Goal: Task Accomplishment & Management: Manage account settings

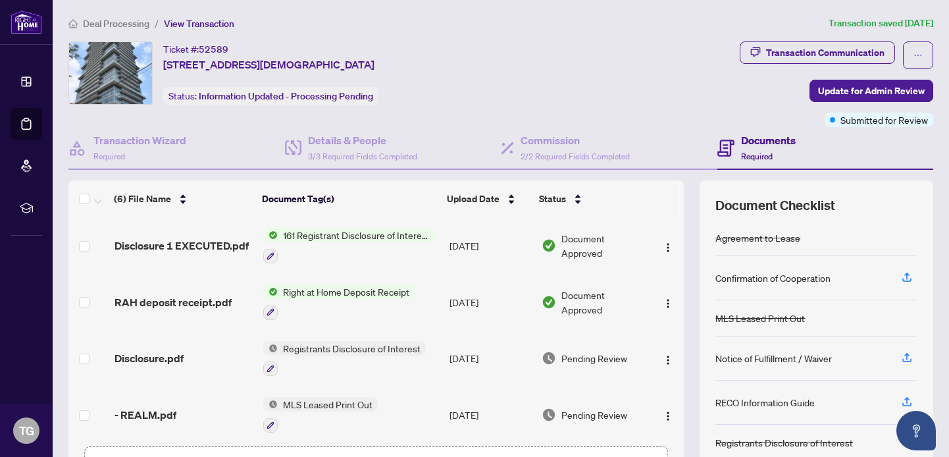
click at [115, 22] on span "Deal Processing" at bounding box center [116, 24] width 66 height 12
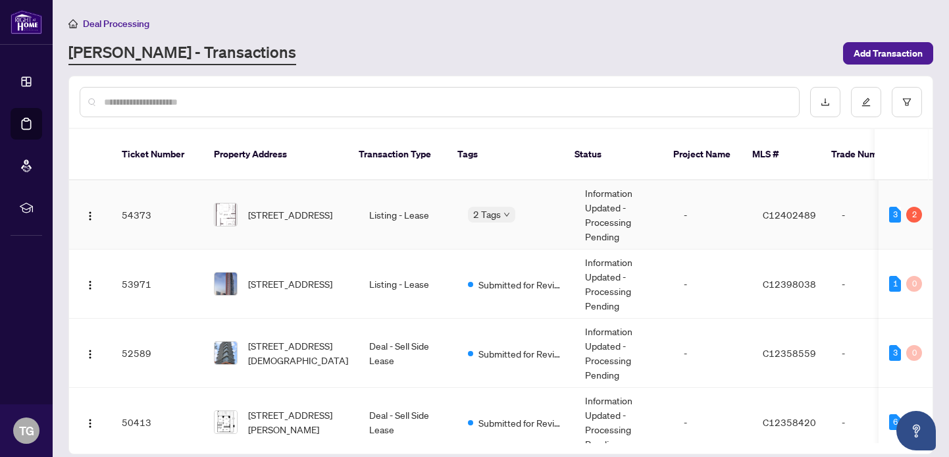
click at [412, 208] on td "Listing - Lease" at bounding box center [408, 214] width 99 height 69
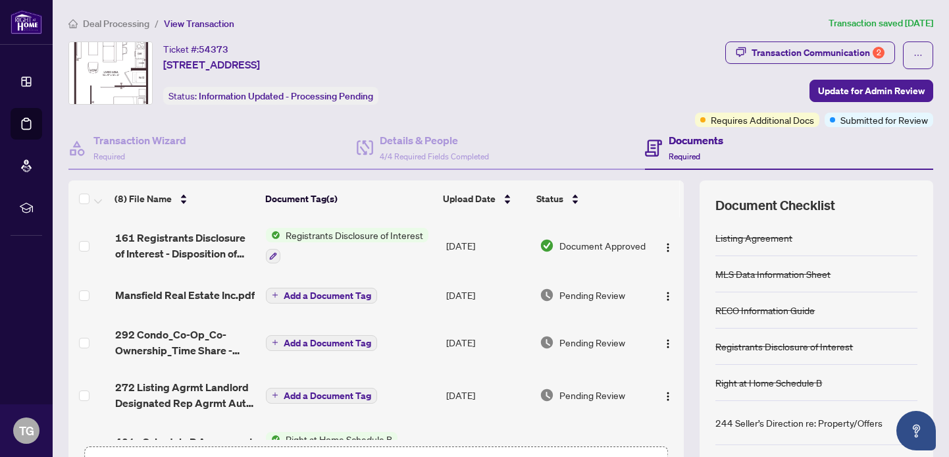
click at [119, 22] on span "Deal Processing" at bounding box center [116, 24] width 66 height 12
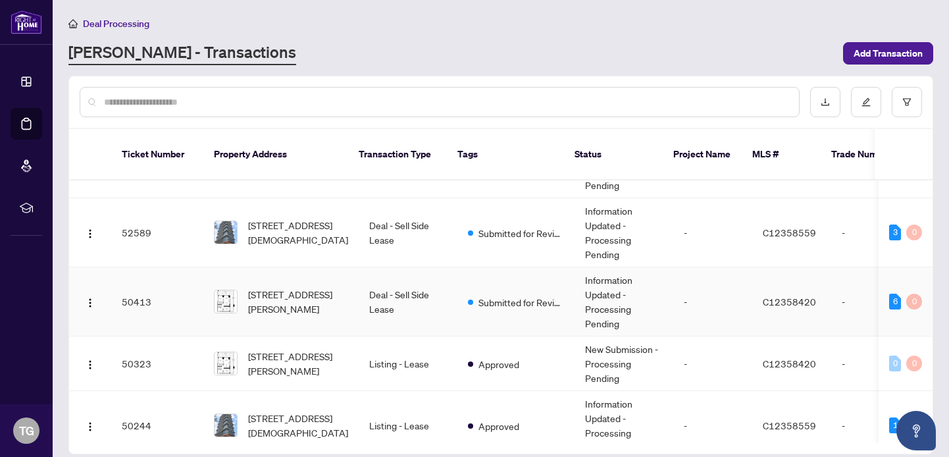
scroll to position [126, 0]
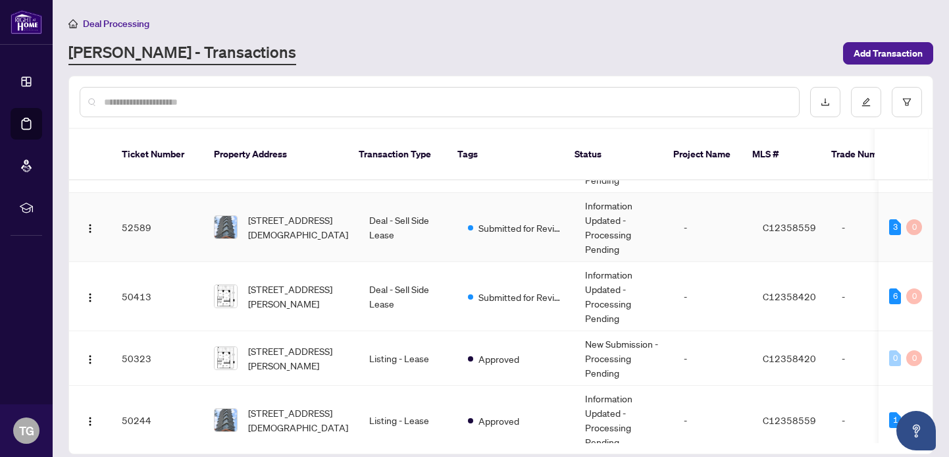
click at [416, 224] on td "Deal - Sell Side Lease" at bounding box center [408, 227] width 99 height 69
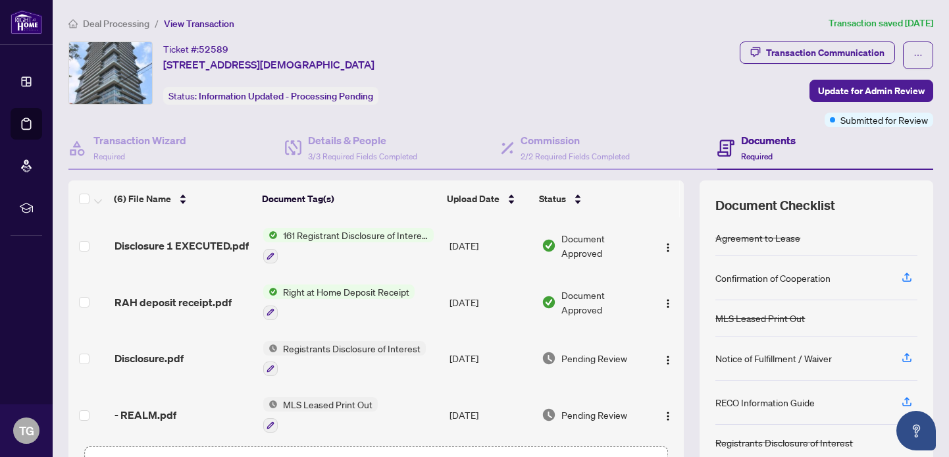
click at [113, 19] on span "Deal Processing" at bounding box center [116, 24] width 66 height 12
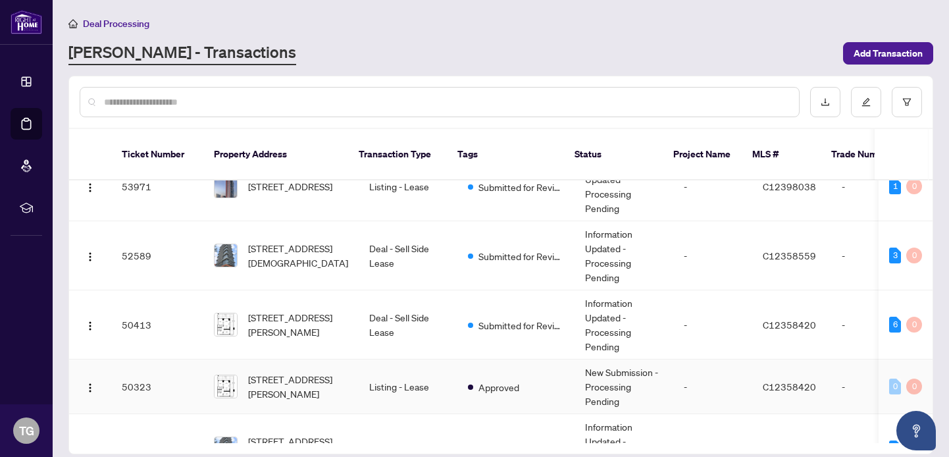
scroll to position [98, 0]
click at [409, 307] on td "Deal - Sell Side Lease" at bounding box center [408, 323] width 99 height 69
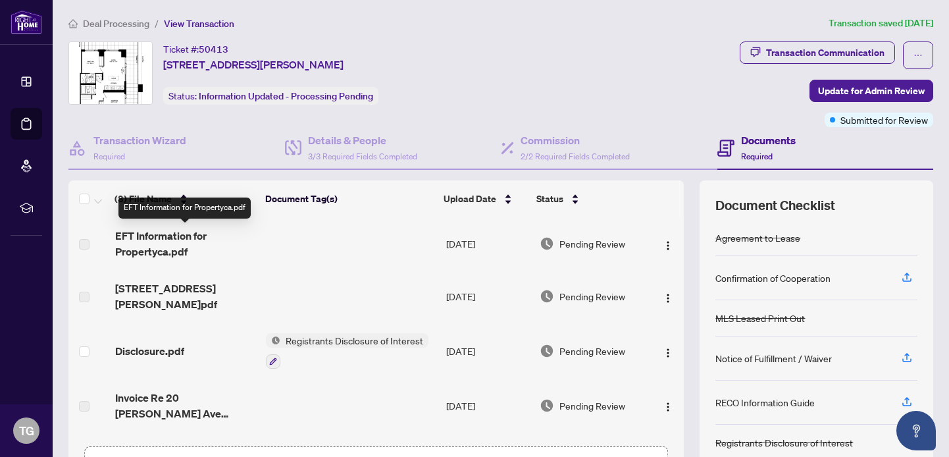
click at [145, 238] on span "EFT Information for Propertyca.pdf" at bounding box center [185, 244] width 140 height 32
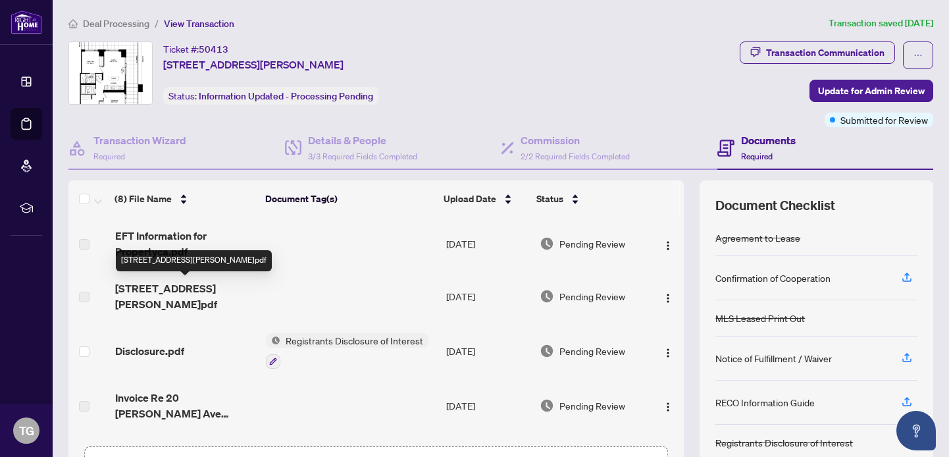
click at [188, 286] on span "[STREET_ADDRESS][PERSON_NAME]pdf" at bounding box center [185, 296] width 140 height 32
click at [191, 289] on span "[STREET_ADDRESS][PERSON_NAME]pdf" at bounding box center [185, 296] width 140 height 32
click at [209, 313] on td "[STREET_ADDRESS][PERSON_NAME]pdf" at bounding box center [185, 296] width 151 height 53
